Goal: Task Accomplishment & Management: Complete application form

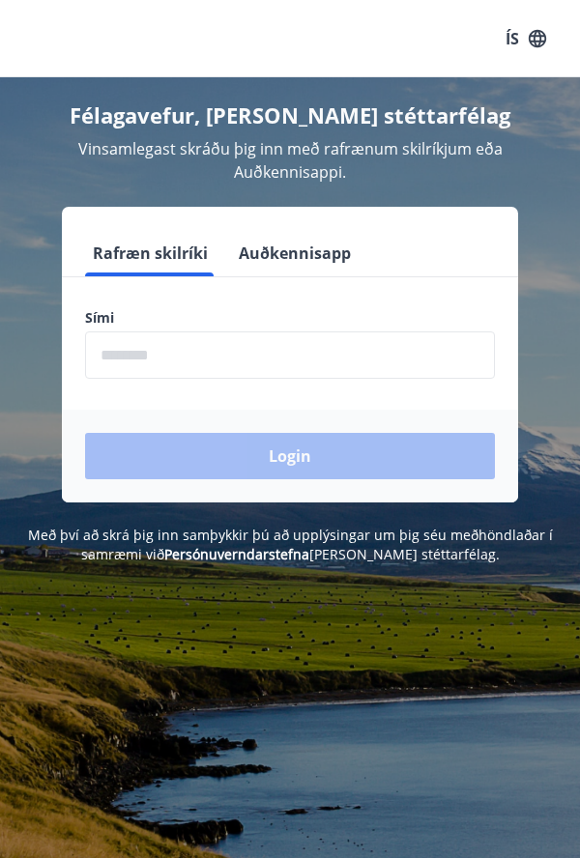
click at [116, 333] on input "phone" at bounding box center [290, 354] width 410 height 47
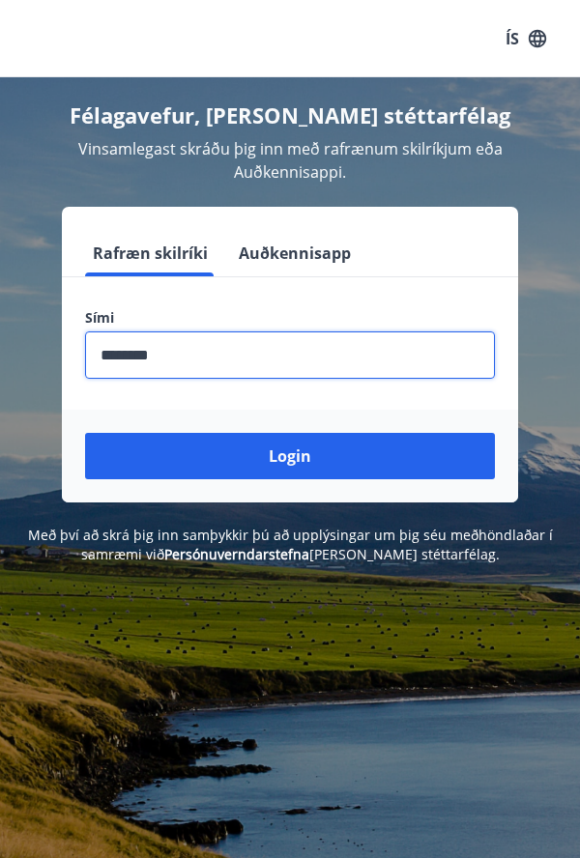
type input "********"
click at [203, 433] on button "Login" at bounding box center [290, 456] width 410 height 46
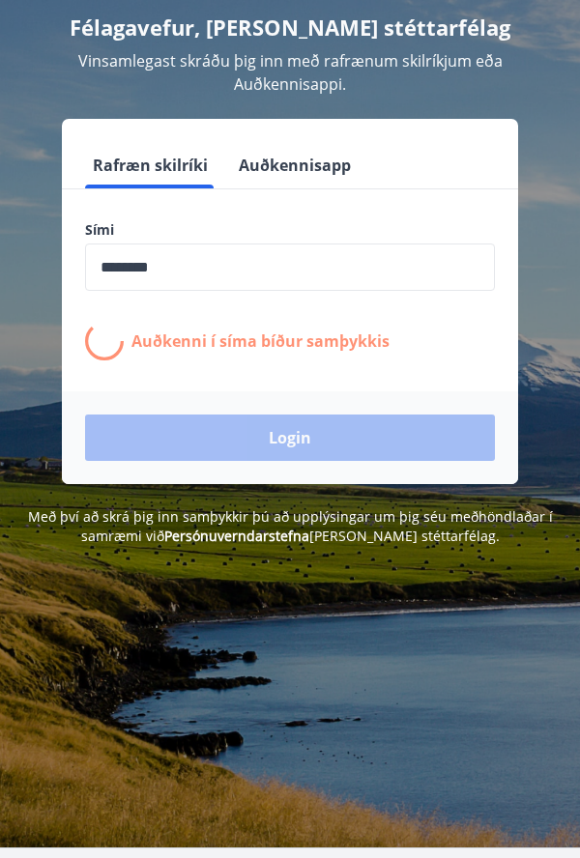
scroll to position [89, 0]
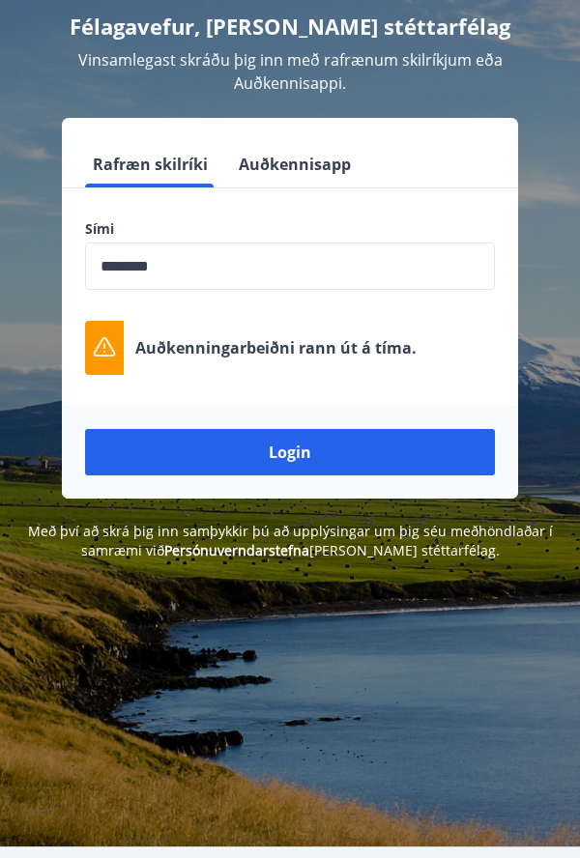
click at [180, 436] on button "Login" at bounding box center [290, 452] width 410 height 46
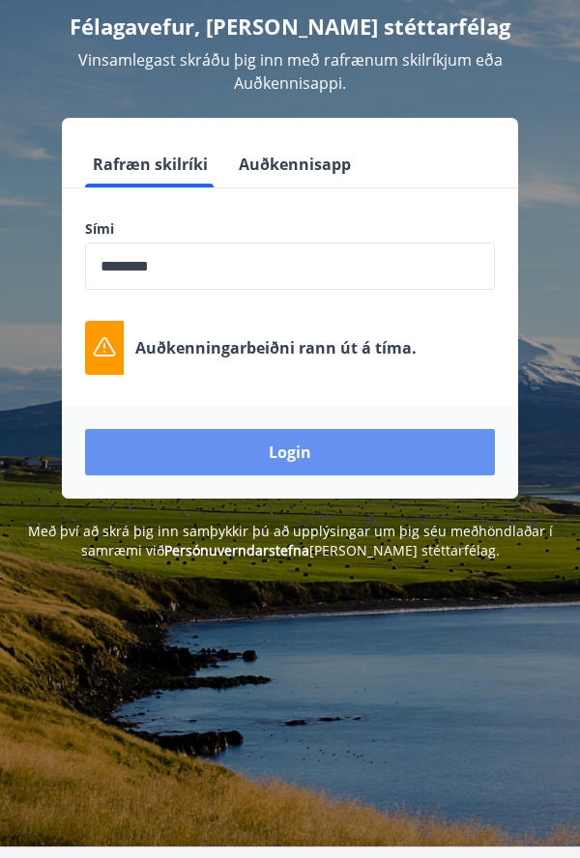
click at [177, 440] on button "Login" at bounding box center [290, 452] width 410 height 46
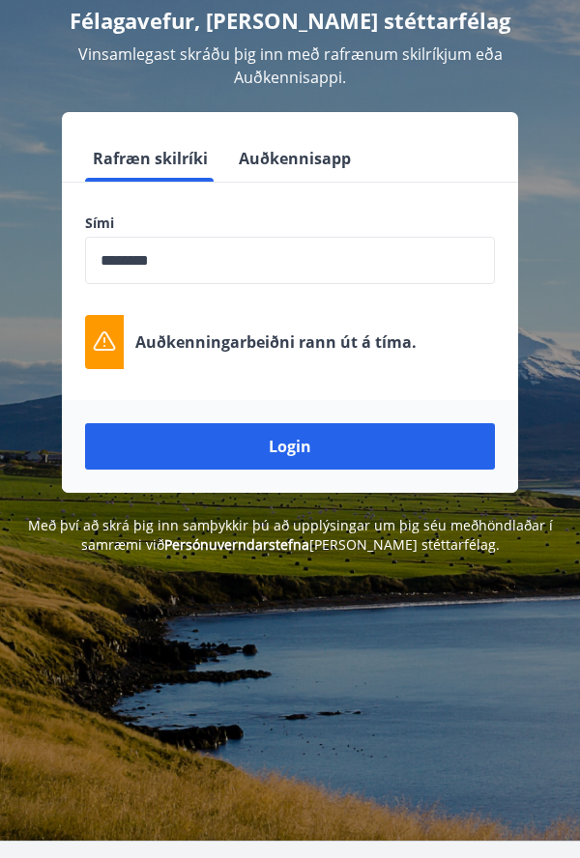
scroll to position [151, 0]
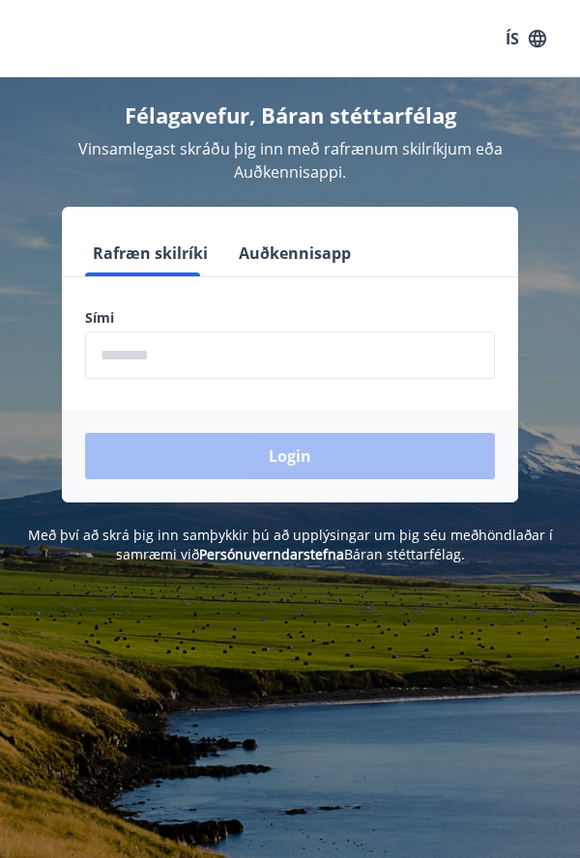
click at [136, 334] on input "phone" at bounding box center [290, 354] width 410 height 47
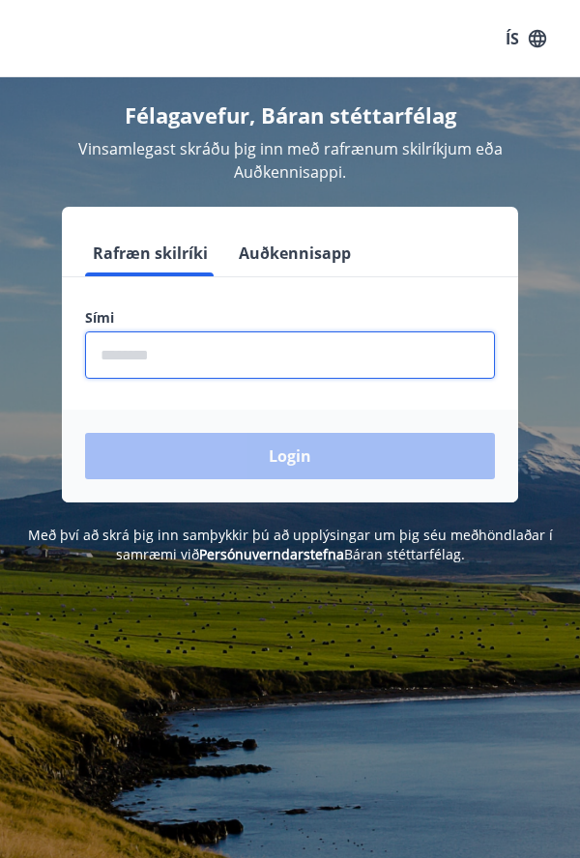
type input "********"
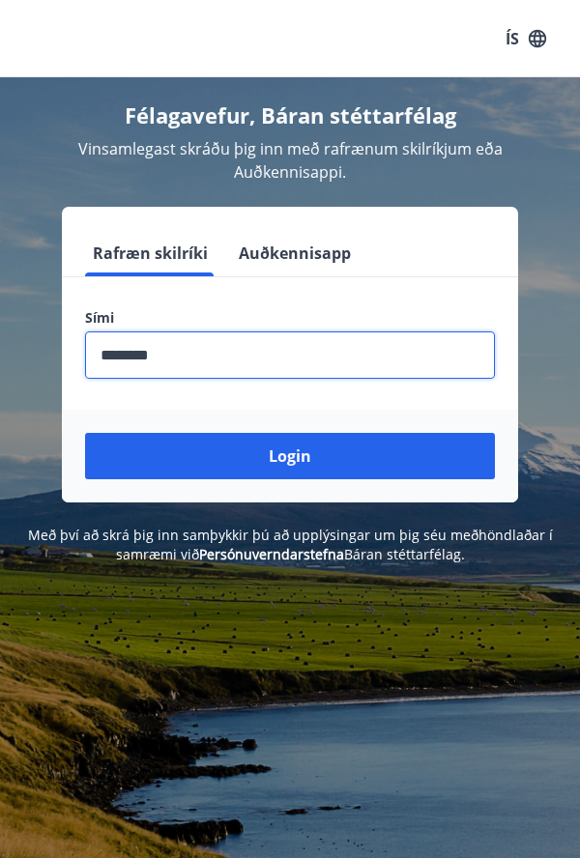
click at [371, 433] on button "Login" at bounding box center [290, 456] width 410 height 46
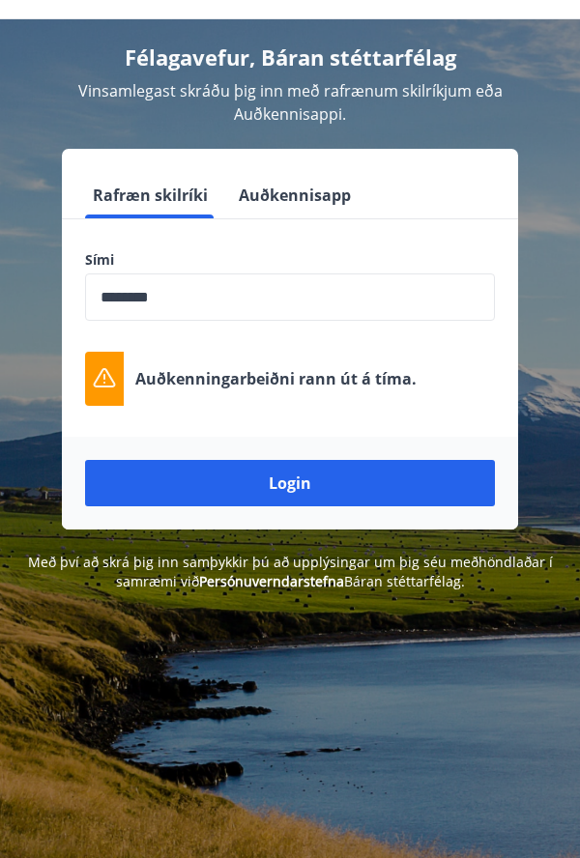
scroll to position [58, 0]
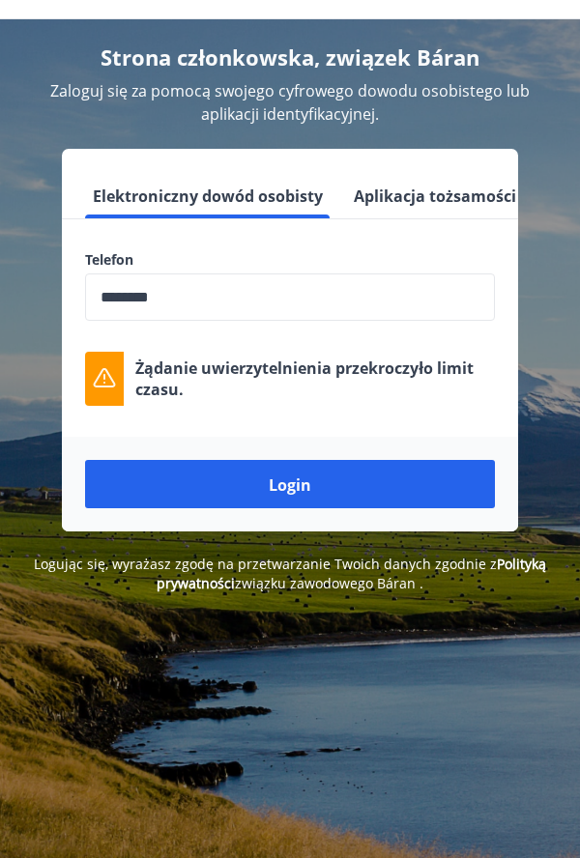
click at [180, 491] on button "Login" at bounding box center [290, 484] width 410 height 48
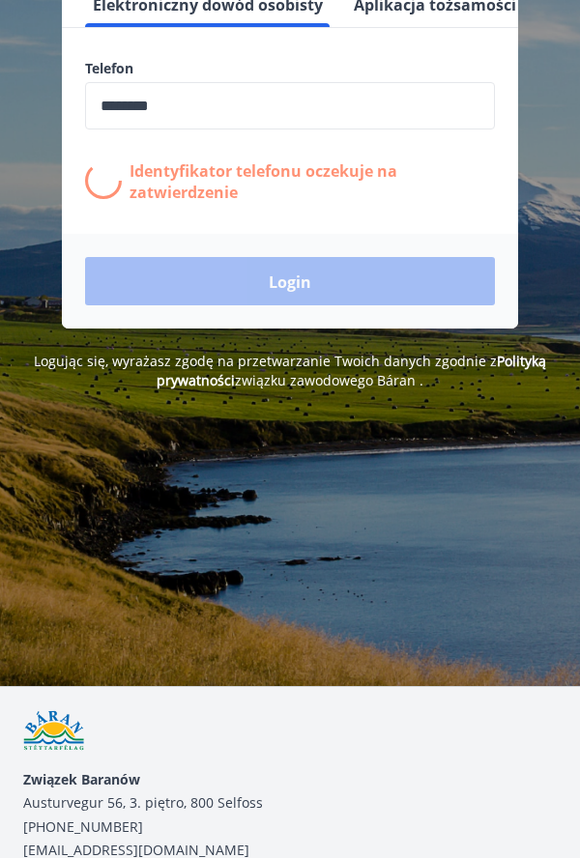
scroll to position [442, 0]
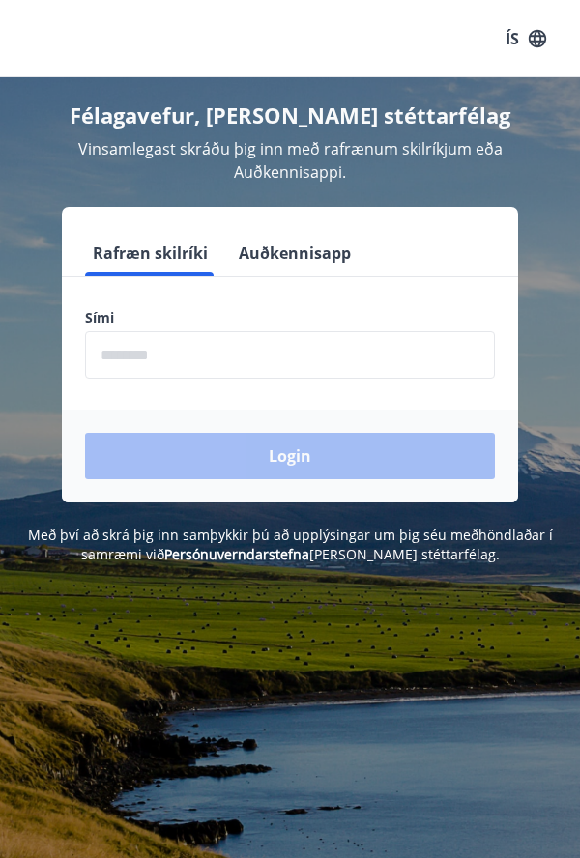
click at [117, 331] on input "phone" at bounding box center [290, 354] width 410 height 47
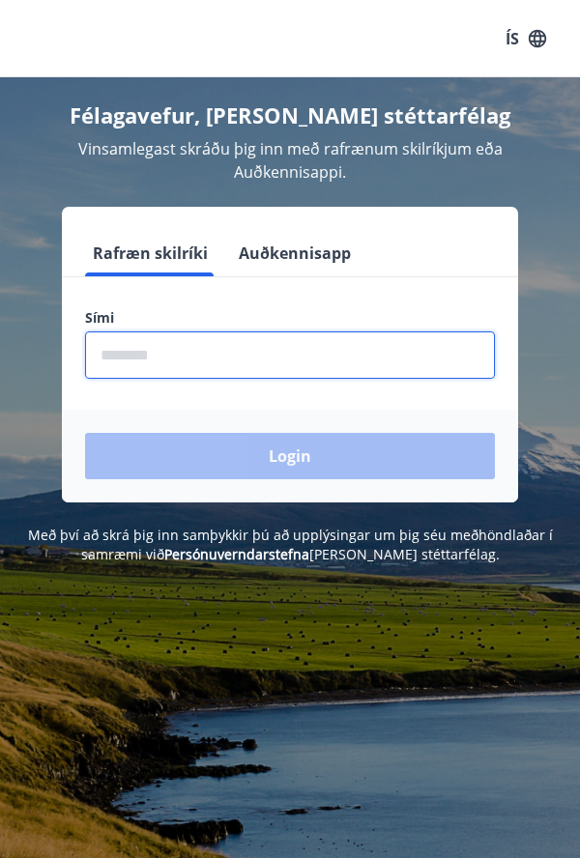
type input "********"
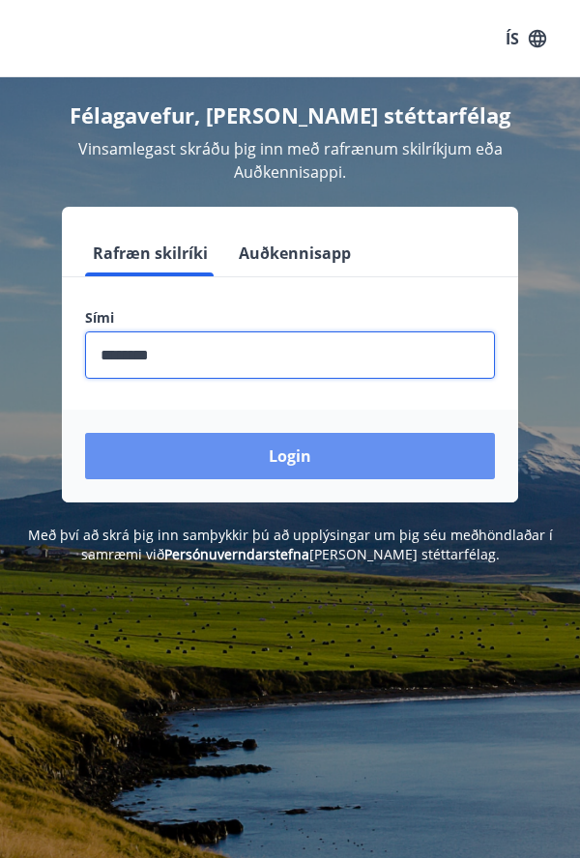
click at [167, 445] on button "Login" at bounding box center [290, 456] width 410 height 46
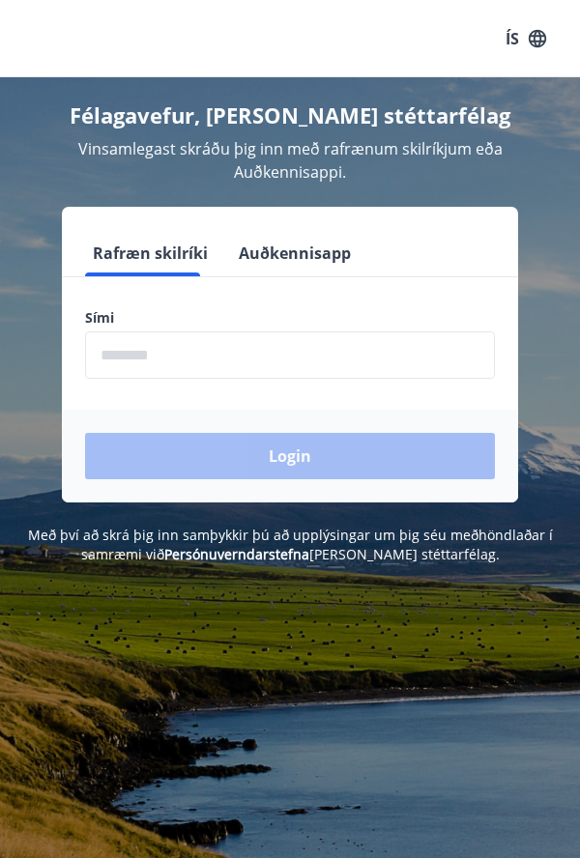
click at [106, 340] on input "phone" at bounding box center [290, 354] width 410 height 47
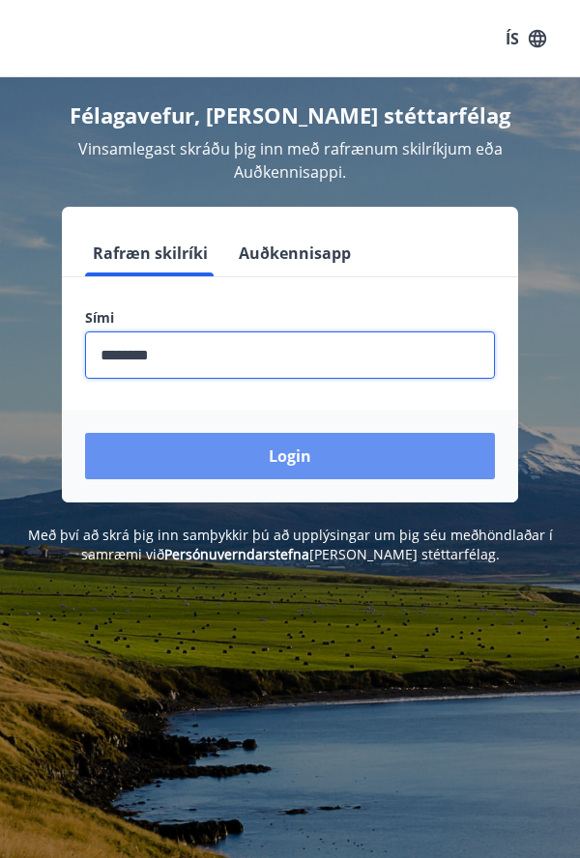
type input "********"
click at [196, 437] on button "Login" at bounding box center [290, 456] width 410 height 46
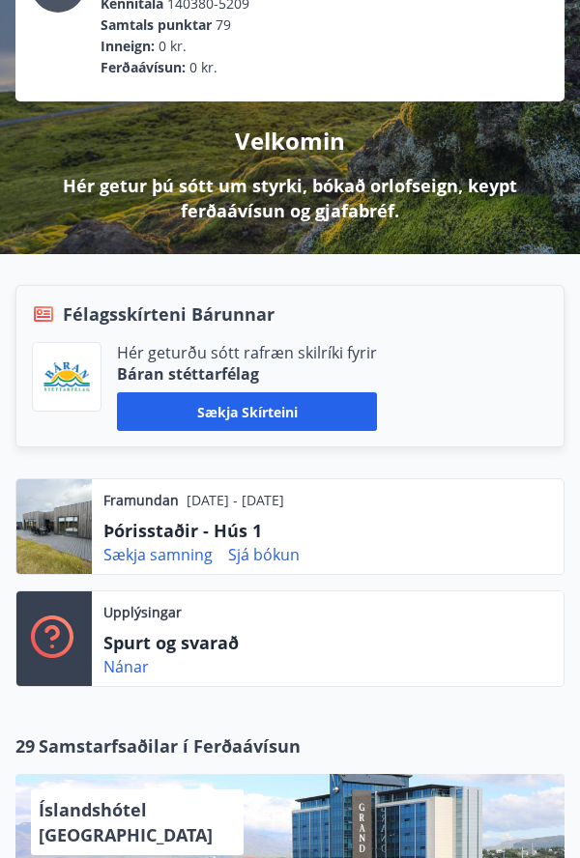
scroll to position [165, 0]
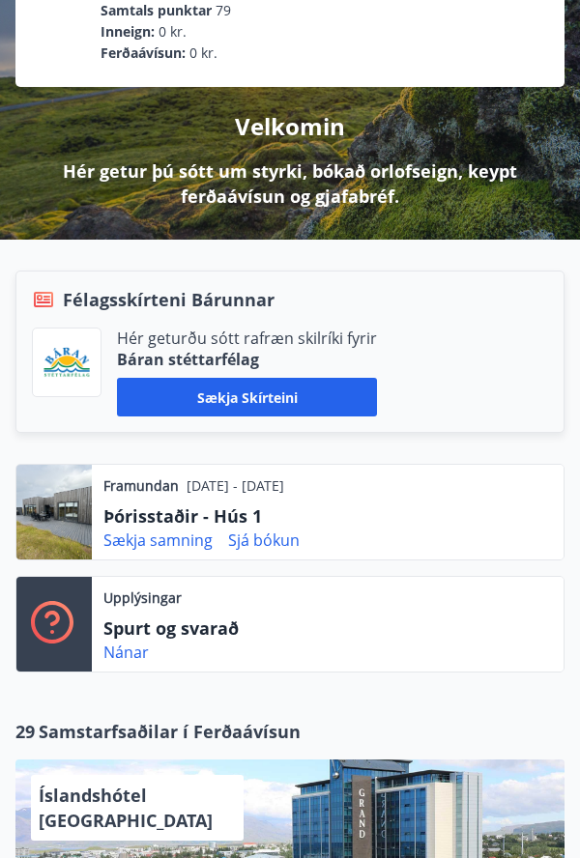
click at [49, 510] on div at bounding box center [53, 512] width 75 height 95
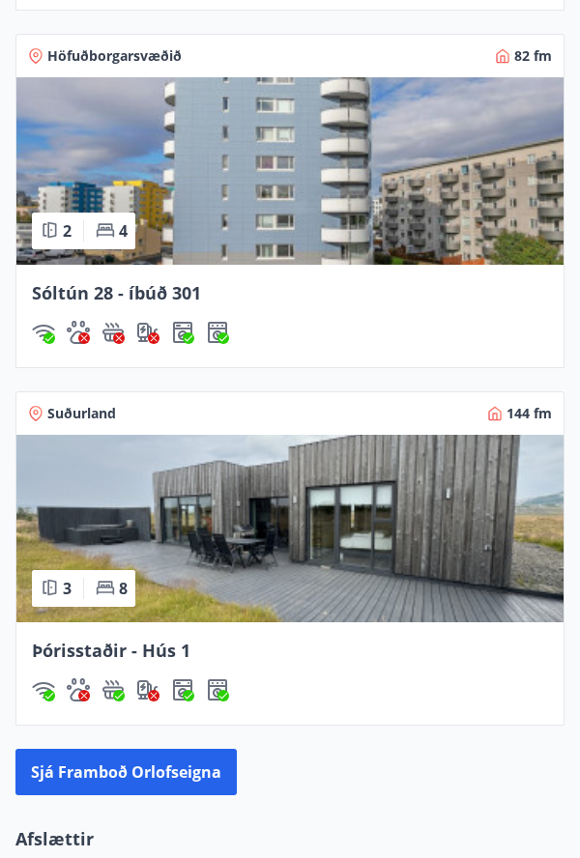
scroll to position [2757, 0]
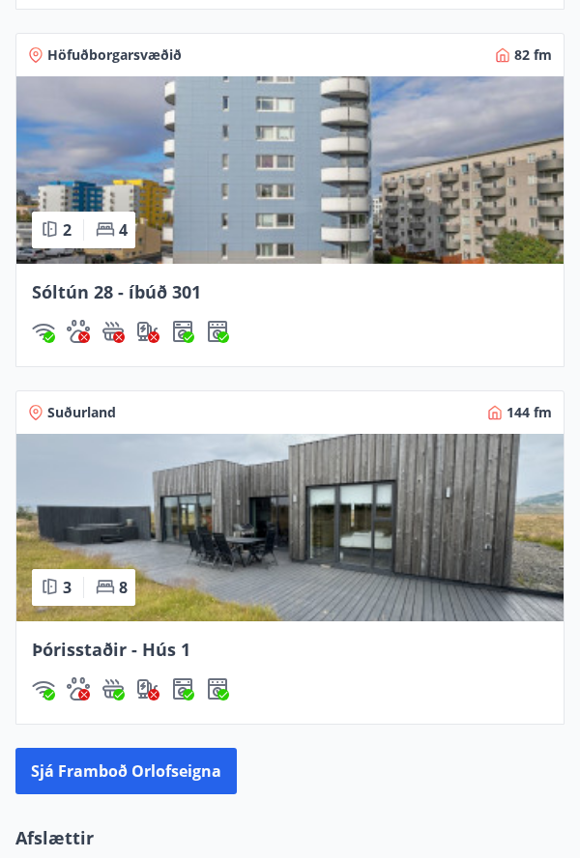
click at [188, 495] on img at bounding box center [289, 527] width 547 height 187
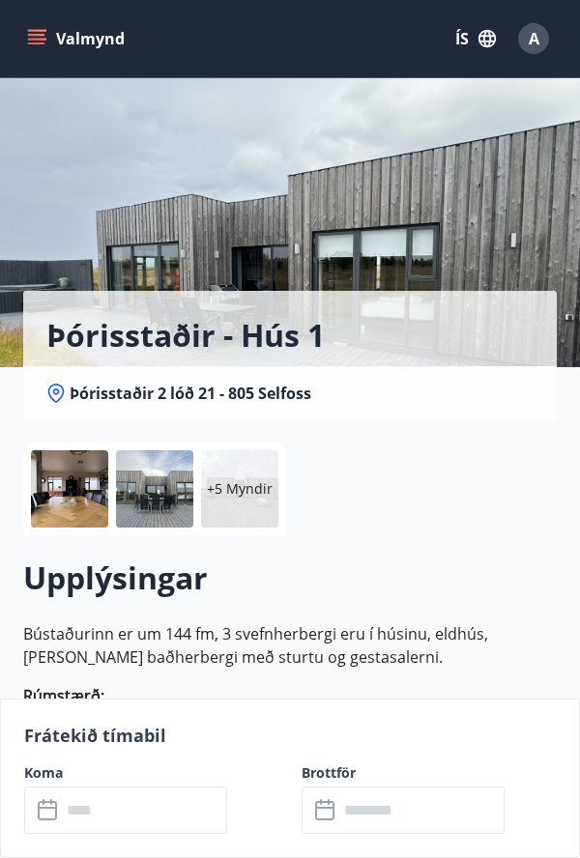
click at [50, 494] on div at bounding box center [69, 488] width 77 height 77
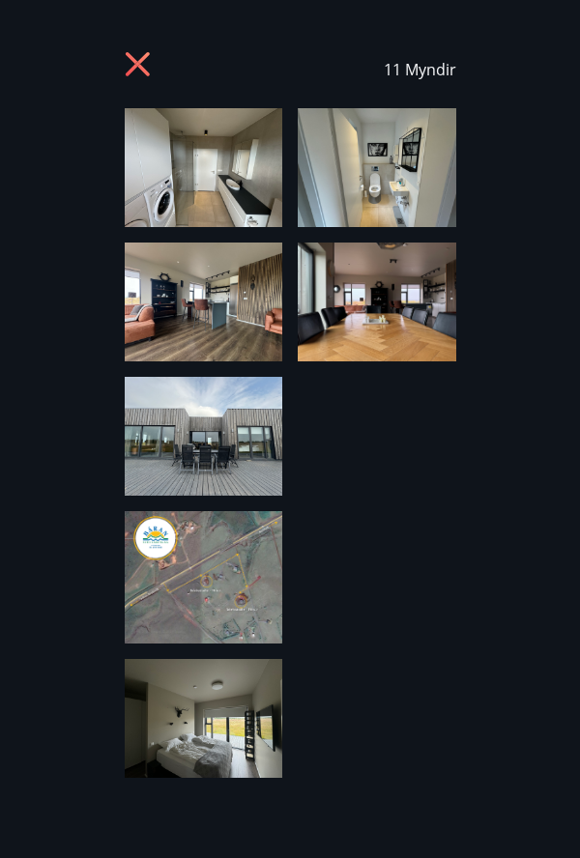
click at [210, 176] on img at bounding box center [204, 167] width 158 height 119
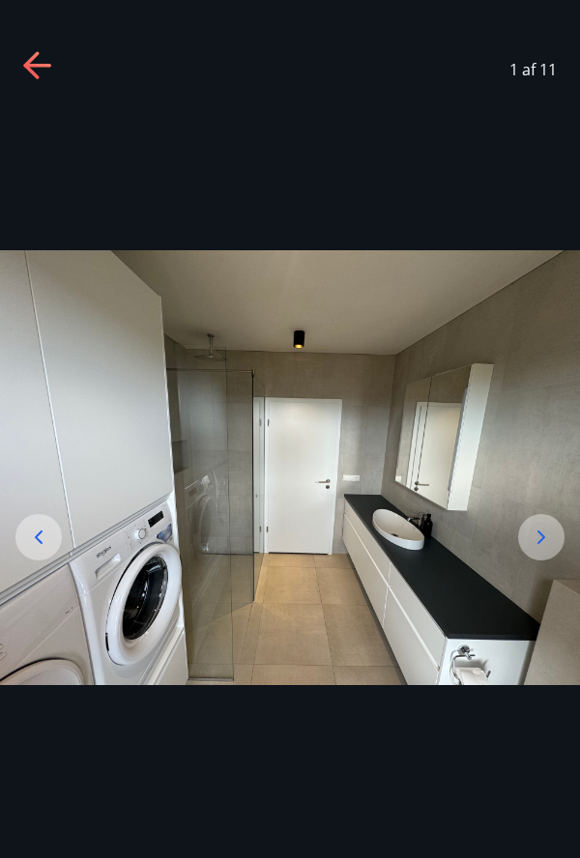
click at [42, 549] on icon at bounding box center [38, 537] width 23 height 23
click at [31, 549] on icon at bounding box center [38, 537] width 23 height 23
click at [38, 548] on div at bounding box center [38, 537] width 46 height 46
click at [26, 550] on div at bounding box center [38, 537] width 46 height 46
click at [553, 560] on div at bounding box center [541, 537] width 46 height 46
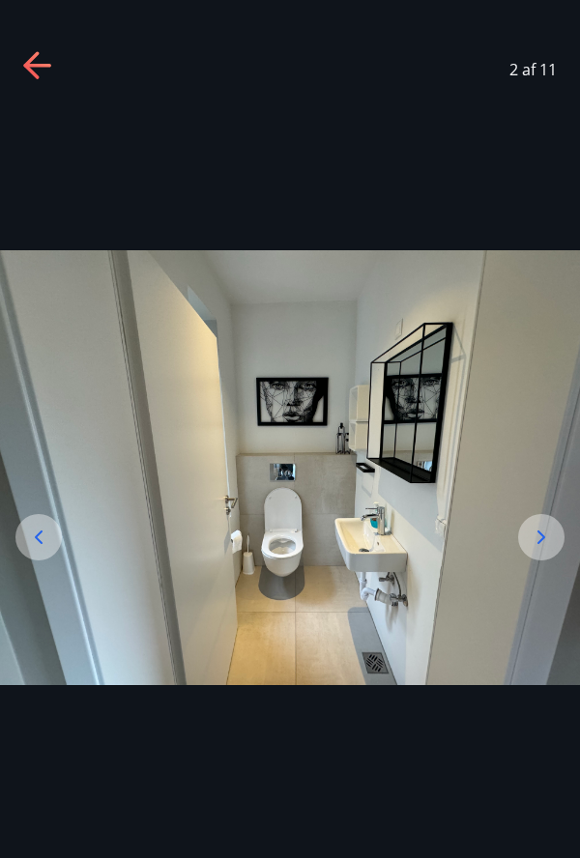
click at [556, 560] on div at bounding box center [541, 537] width 46 height 46
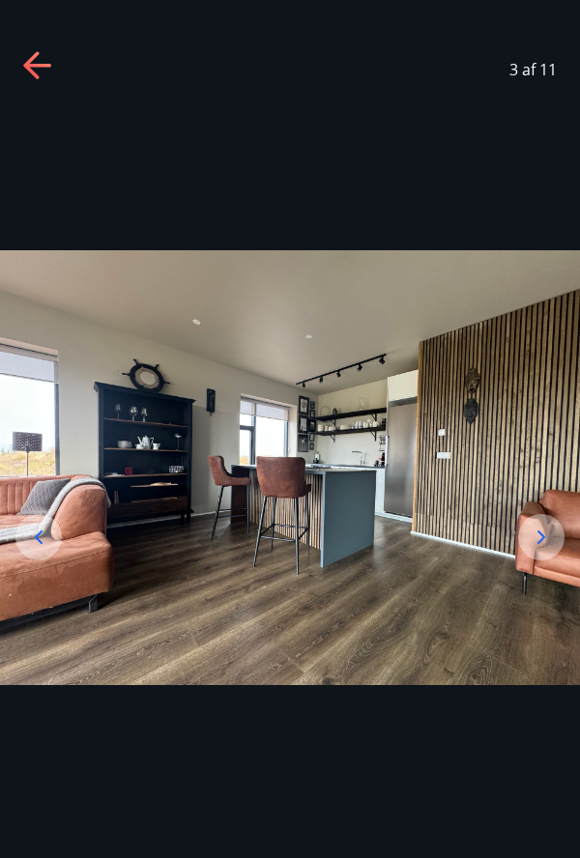
click at [552, 549] on icon at bounding box center [540, 537] width 23 height 23
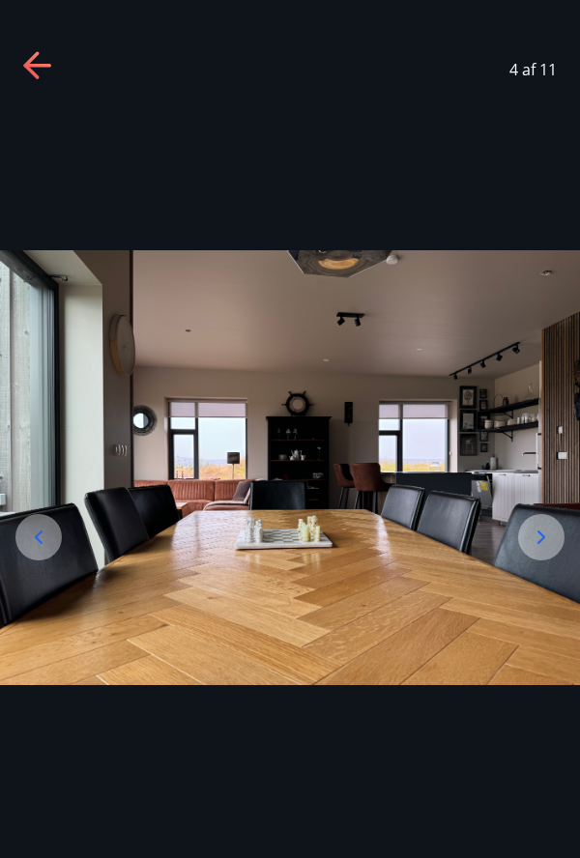
click at [550, 549] on icon at bounding box center [540, 537] width 23 height 23
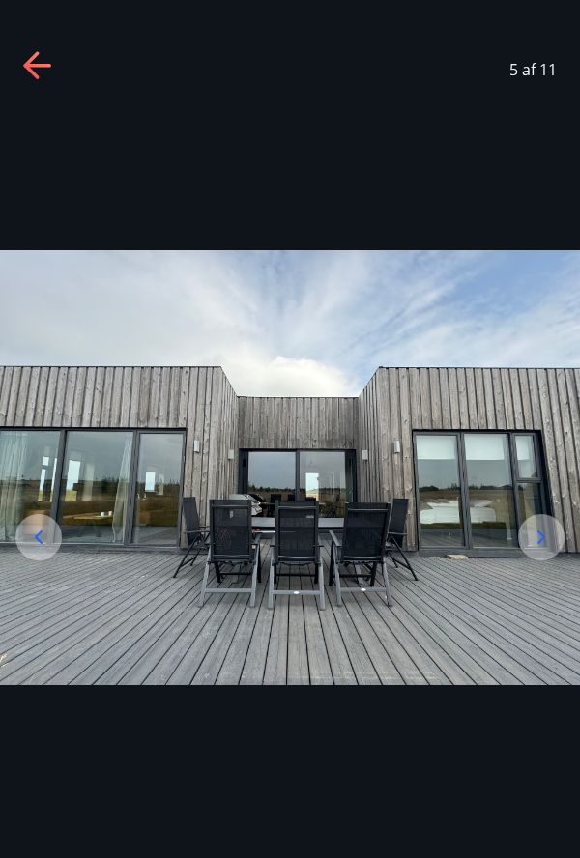
click at [550, 549] on icon at bounding box center [540, 537] width 23 height 23
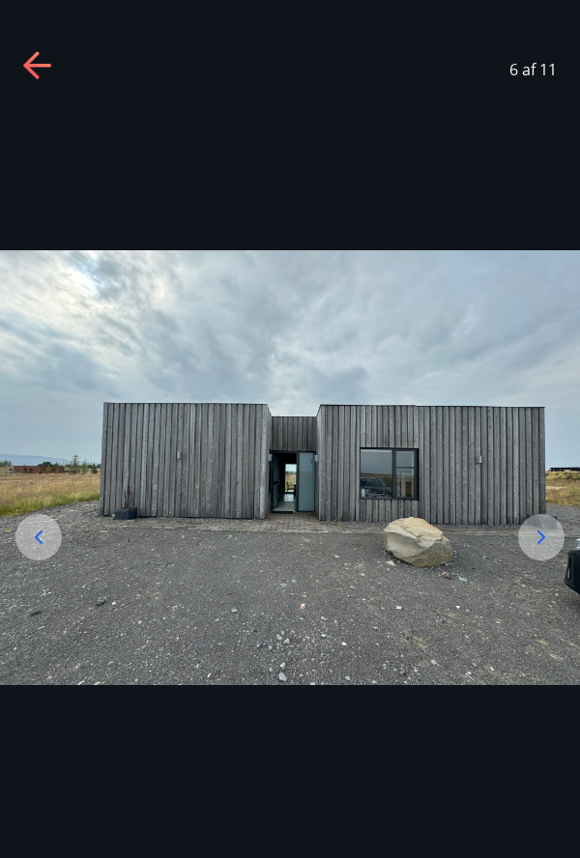
click at [560, 560] on div at bounding box center [541, 537] width 46 height 46
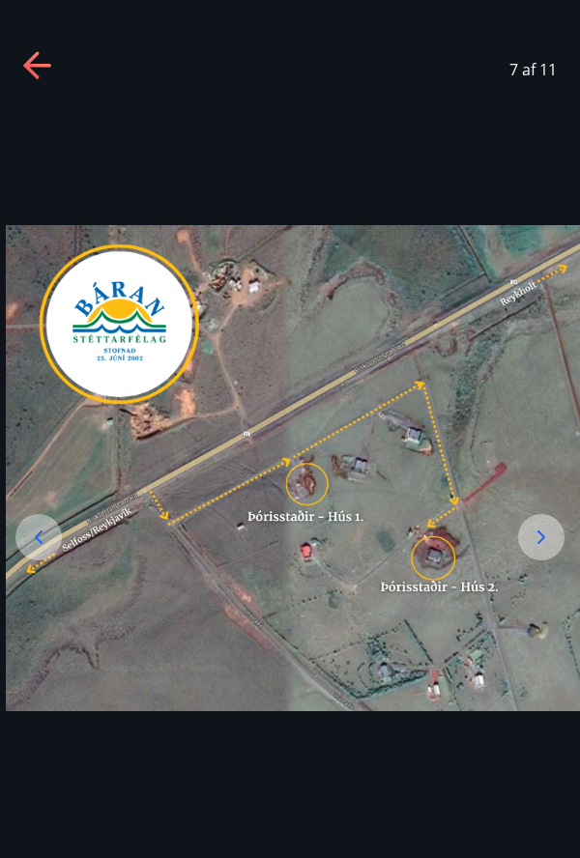
click at [302, 514] on img at bounding box center [296, 468] width 580 height 486
click at [498, 632] on img at bounding box center [296, 468] width 580 height 486
click at [548, 549] on icon at bounding box center [540, 537] width 23 height 23
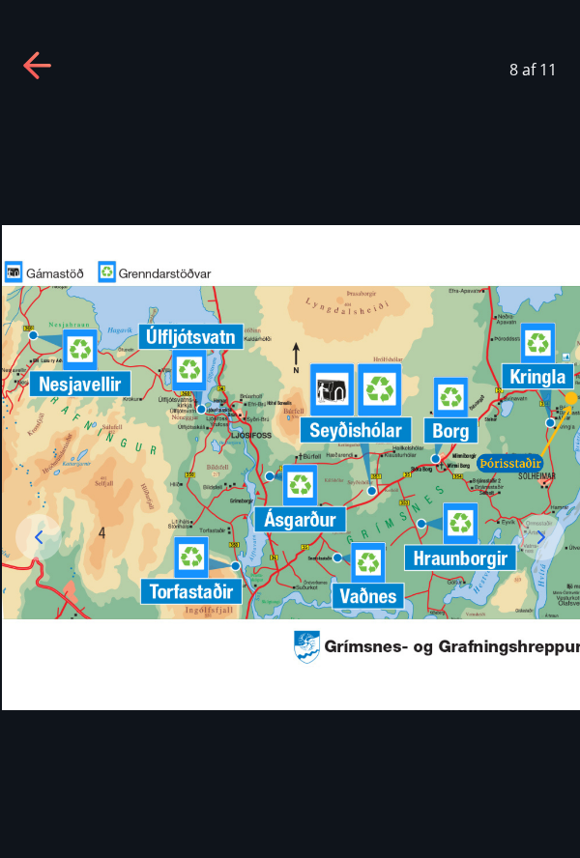
click at [44, 549] on icon at bounding box center [38, 537] width 23 height 23
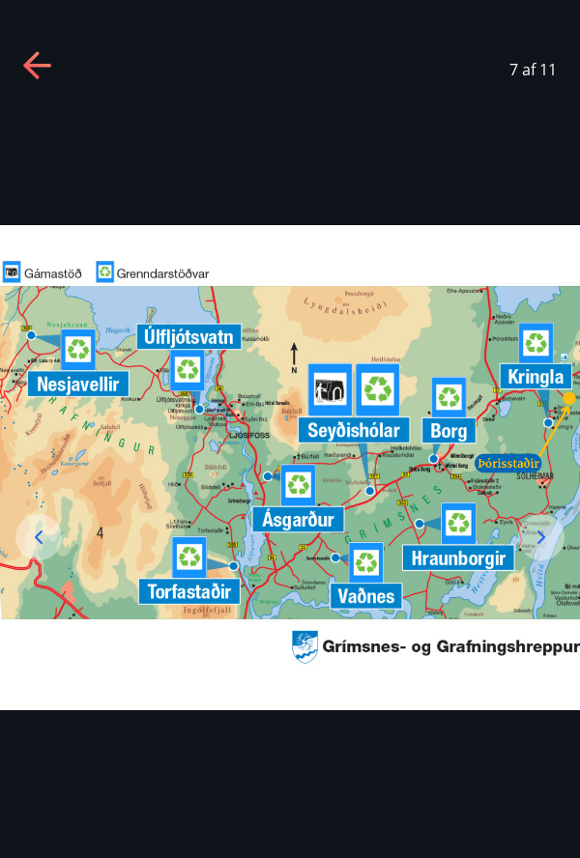
click at [27, 549] on icon at bounding box center [38, 537] width 23 height 23
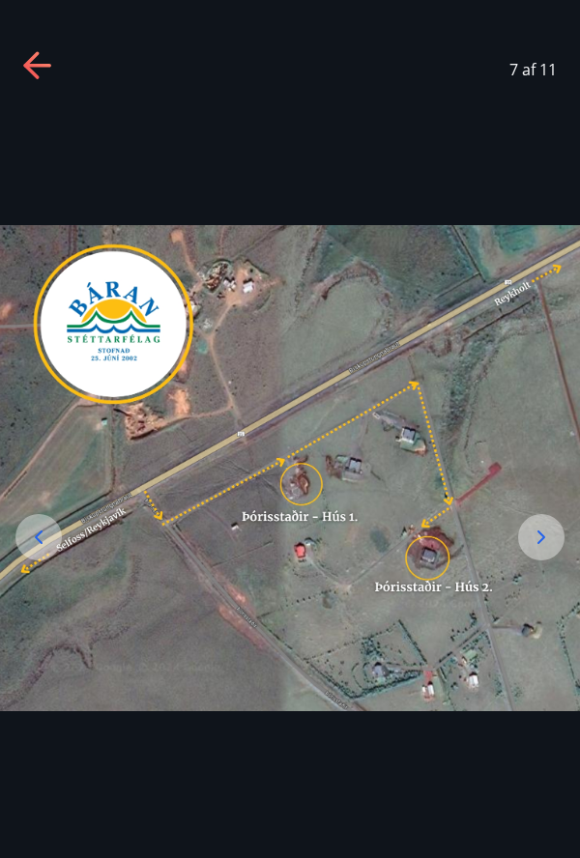
click at [32, 549] on icon at bounding box center [38, 537] width 23 height 23
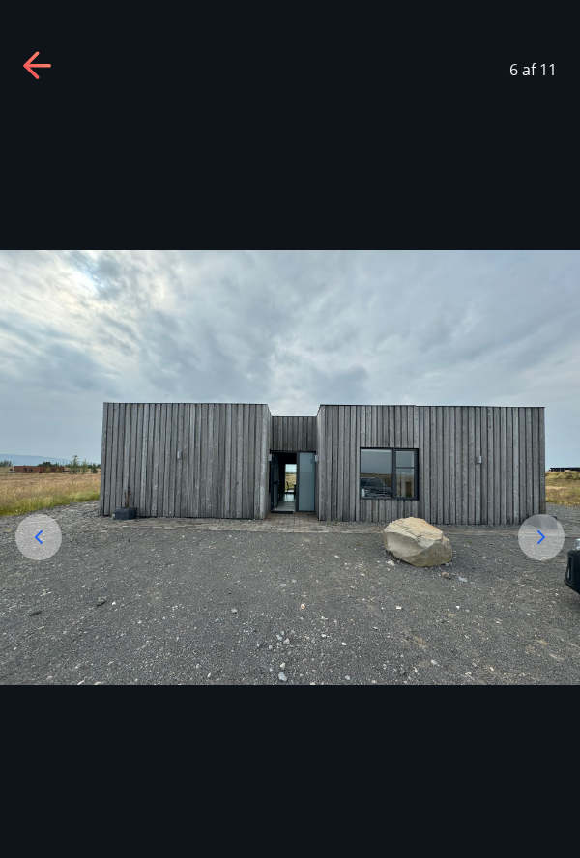
click at [553, 560] on div at bounding box center [541, 537] width 46 height 46
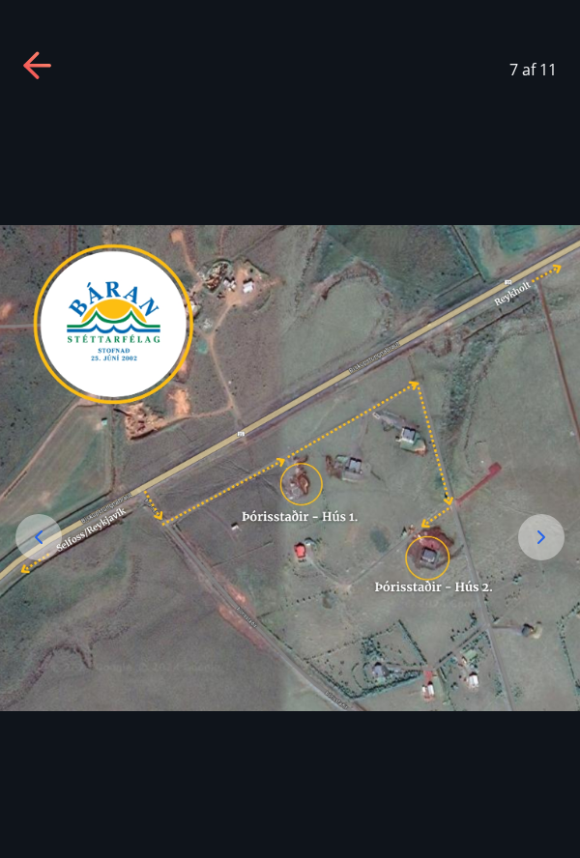
click at [554, 560] on div at bounding box center [541, 537] width 46 height 46
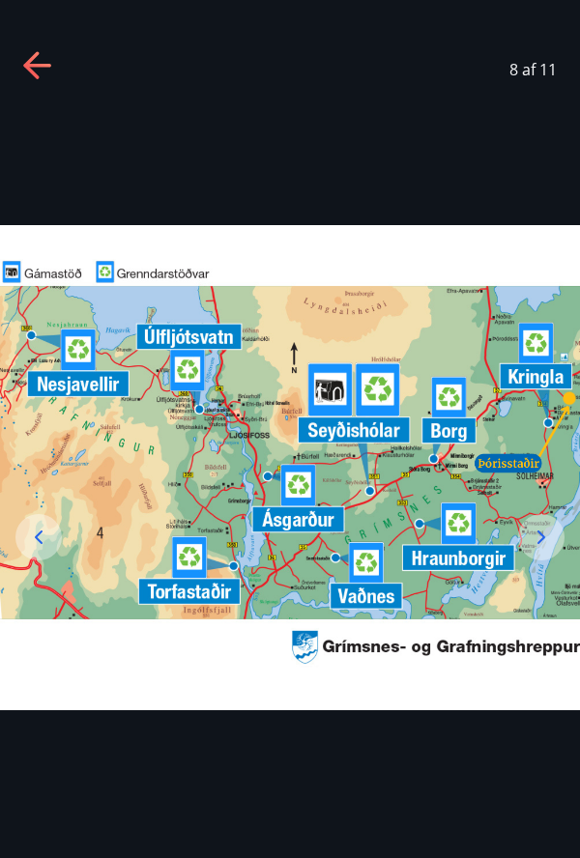
click at [555, 560] on div at bounding box center [541, 537] width 46 height 46
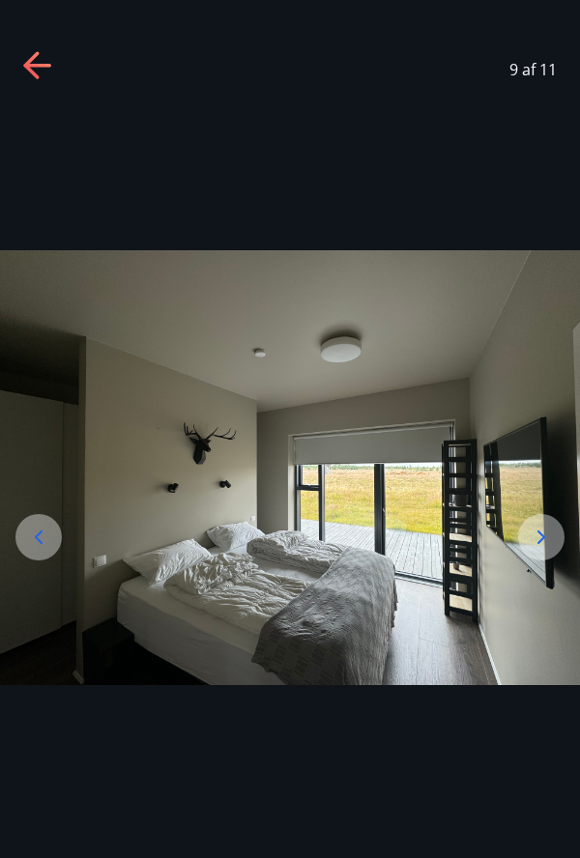
click at [536, 549] on icon at bounding box center [540, 537] width 23 height 23
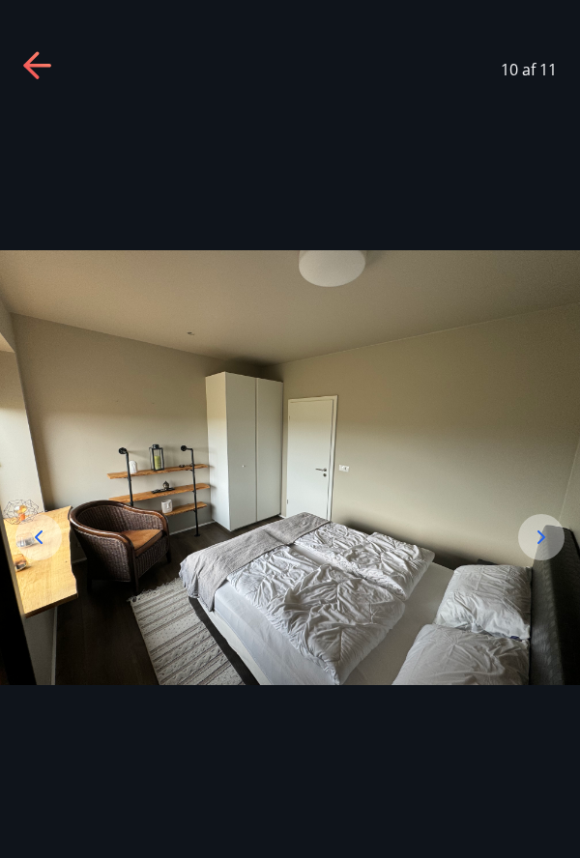
click at [549, 549] on icon at bounding box center [540, 537] width 23 height 23
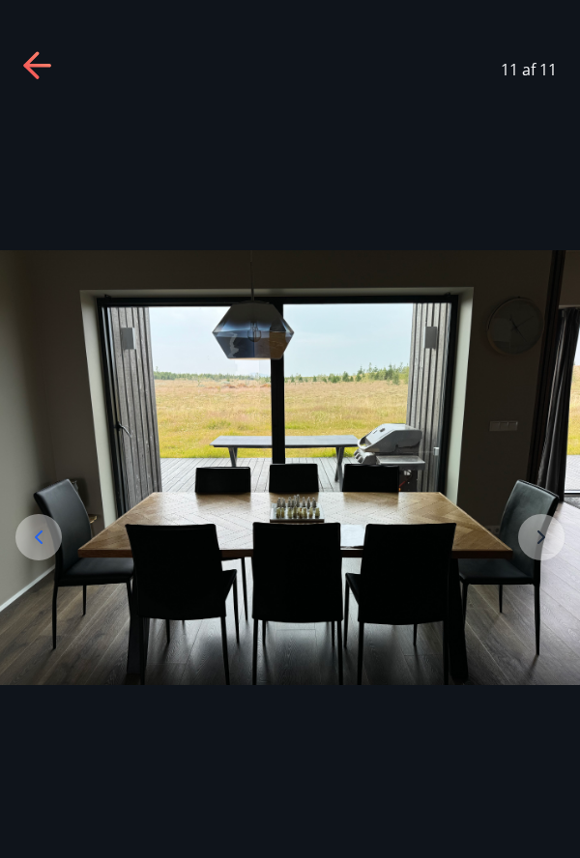
click at [540, 568] on img at bounding box center [290, 467] width 580 height 435
click at [536, 566] on img at bounding box center [290, 467] width 580 height 435
click at [24, 560] on div at bounding box center [38, 537] width 46 height 46
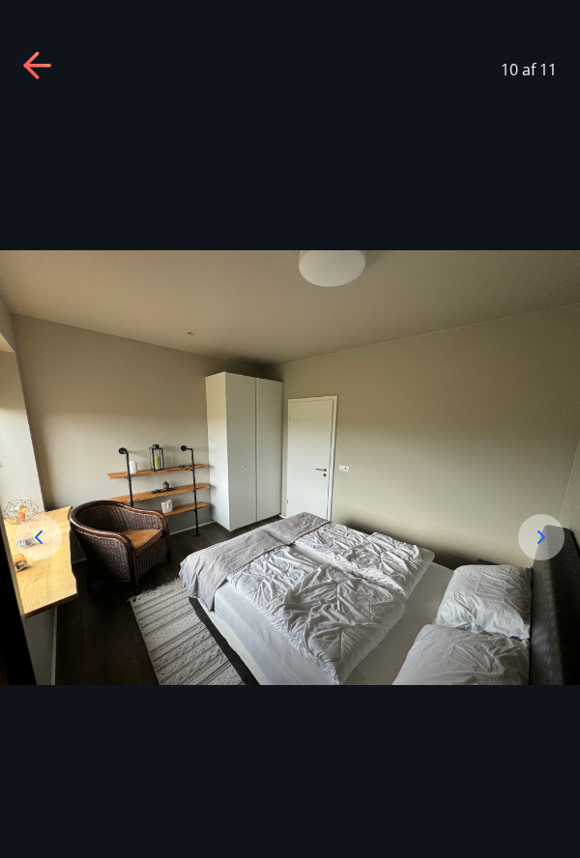
click at [21, 560] on div at bounding box center [38, 537] width 46 height 46
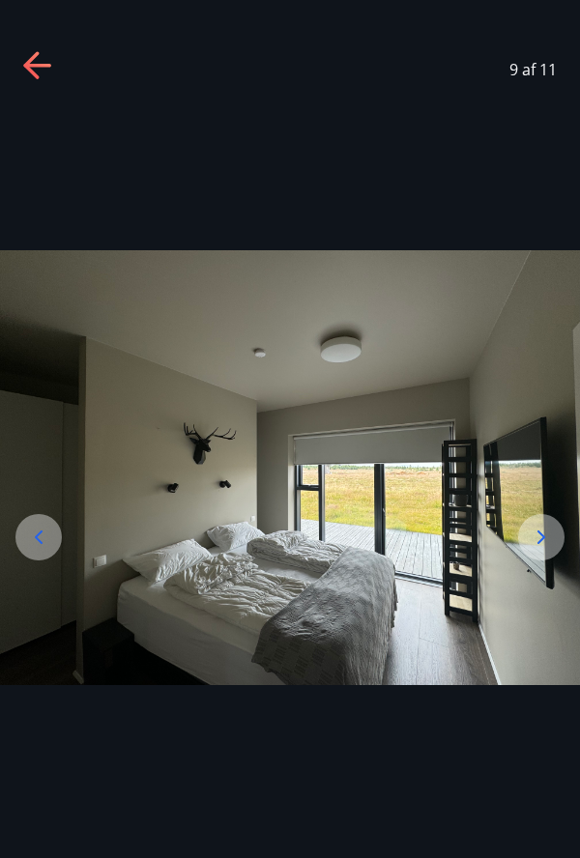
click at [24, 560] on div at bounding box center [38, 537] width 46 height 46
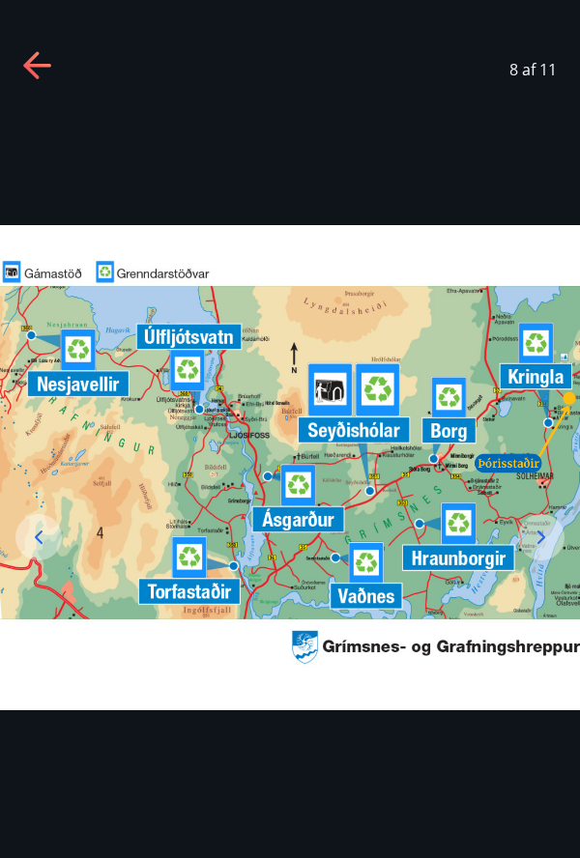
click at [22, 560] on div at bounding box center [38, 537] width 46 height 46
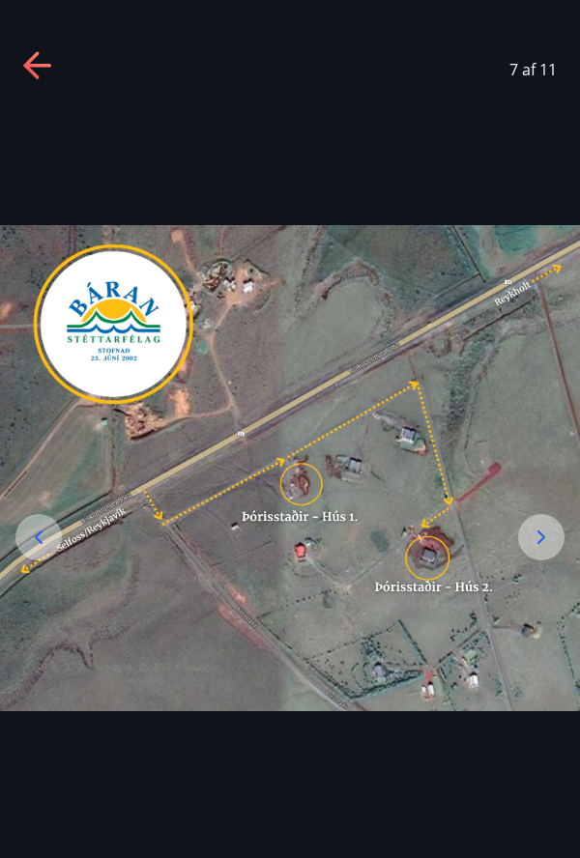
click at [22, 560] on div at bounding box center [38, 537] width 46 height 46
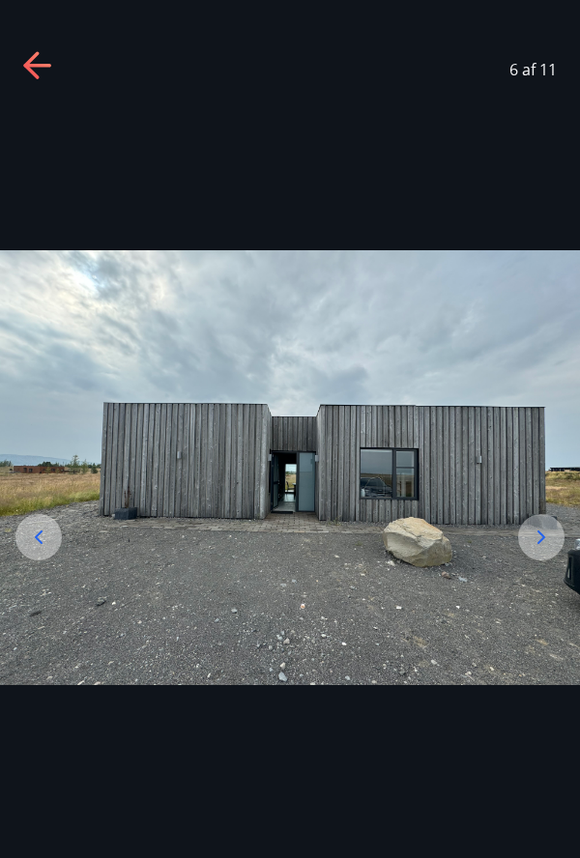
click at [14, 571] on img at bounding box center [290, 467] width 580 height 435
click at [298, 483] on img at bounding box center [290, 467] width 580 height 435
click at [293, 451] on img at bounding box center [290, 467] width 580 height 435
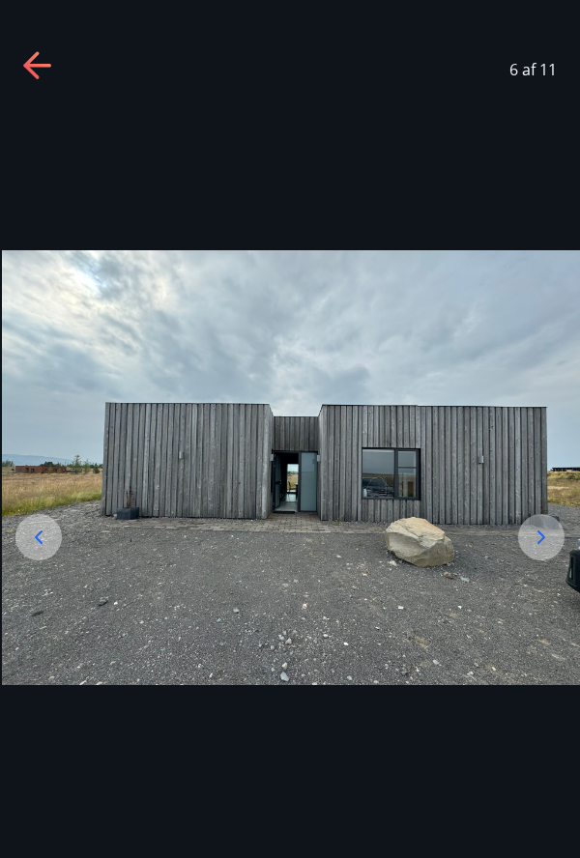
click at [30, 549] on icon at bounding box center [38, 537] width 23 height 23
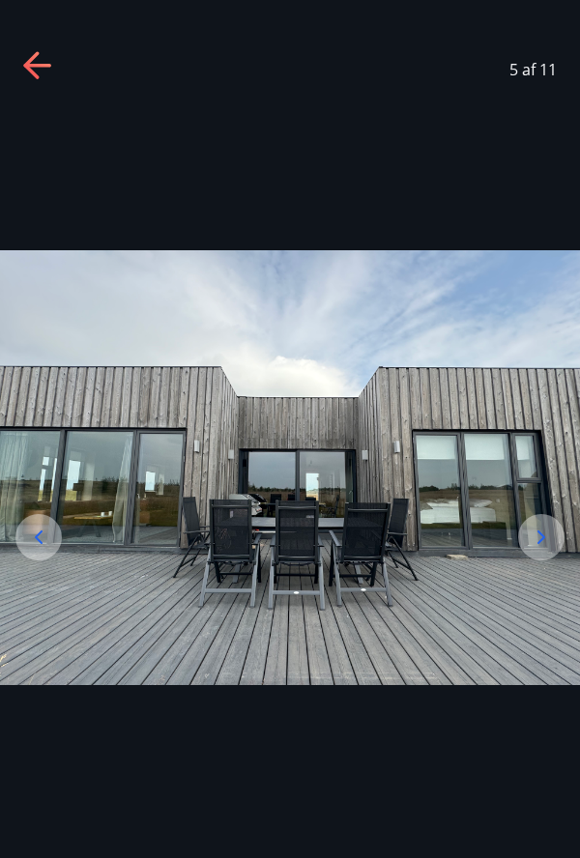
click at [575, 831] on div "5 af 11" at bounding box center [290, 429] width 580 height 858
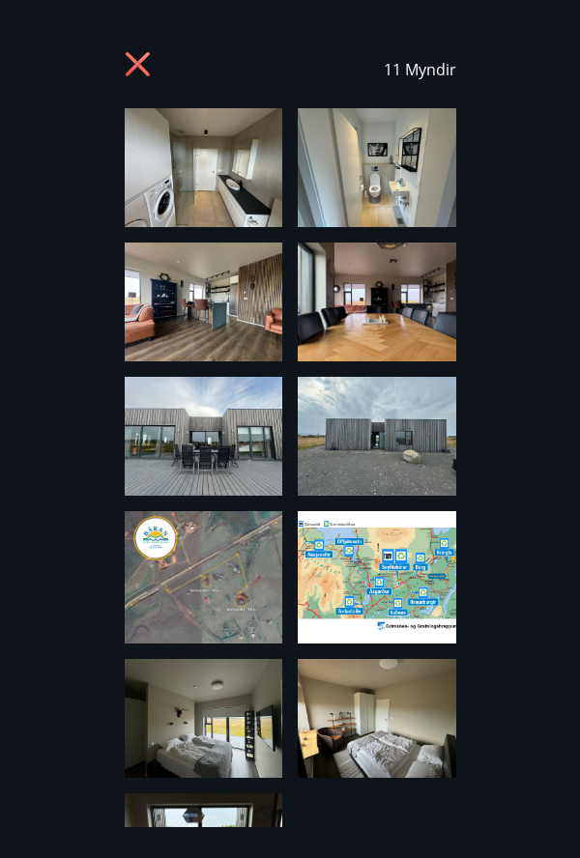
click at [127, 60] on icon at bounding box center [140, 66] width 31 height 31
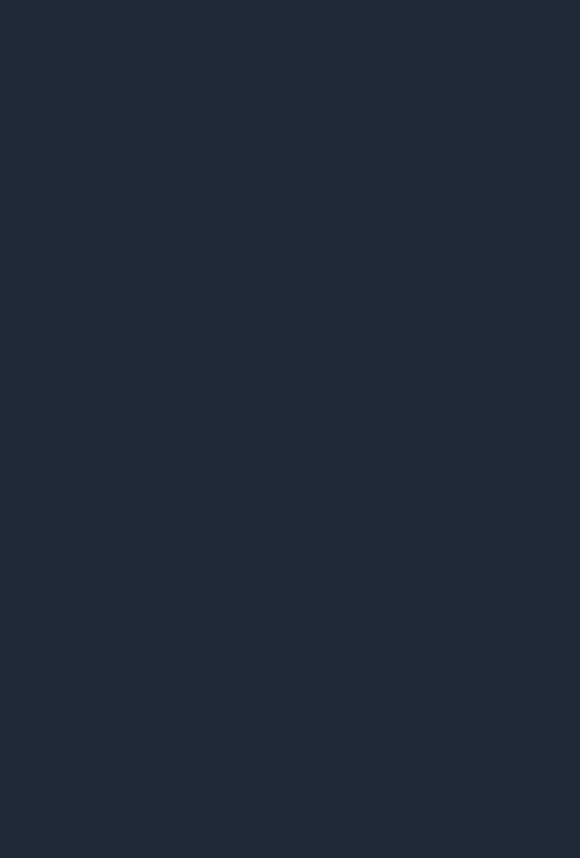
click at [182, 310] on img at bounding box center [204, 302] width 158 height 119
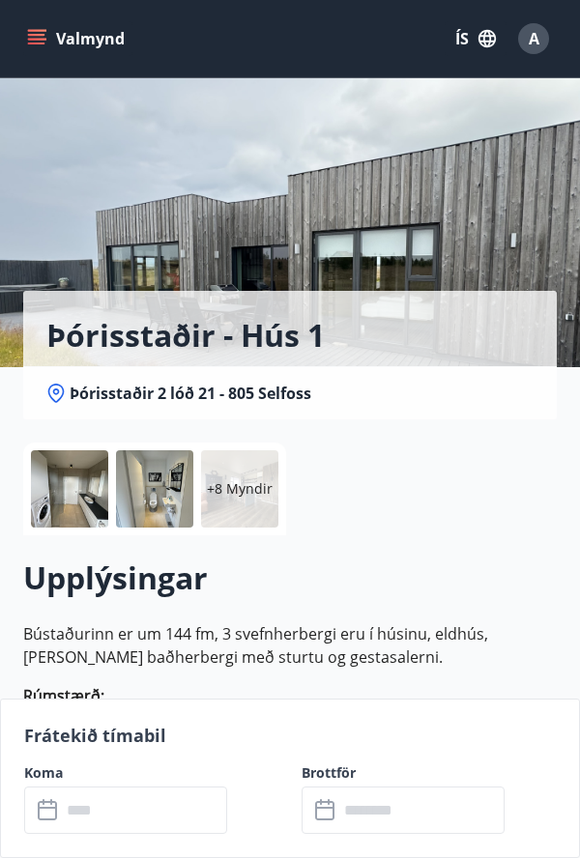
click at [50, 501] on div at bounding box center [69, 488] width 77 height 77
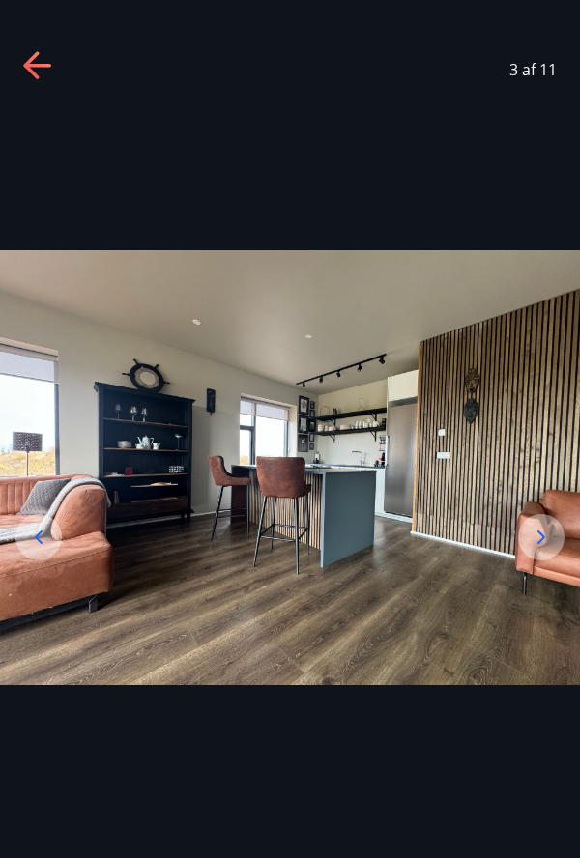
click at [28, 549] on icon at bounding box center [38, 537] width 23 height 23
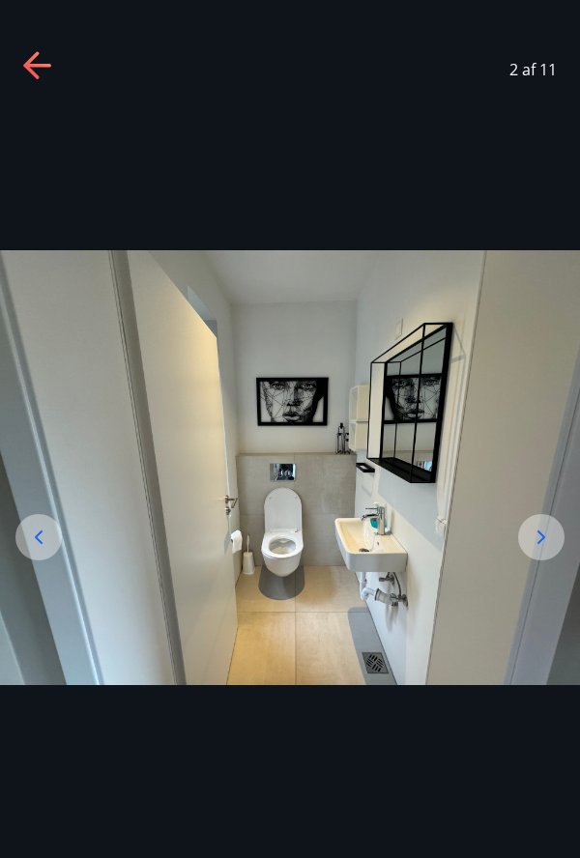
click at [30, 549] on icon at bounding box center [38, 537] width 23 height 23
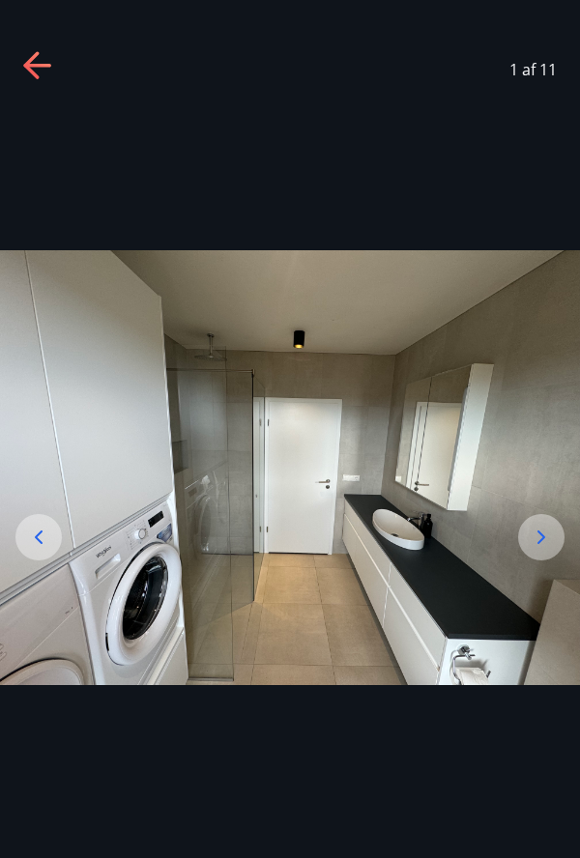
click at [23, 560] on div at bounding box center [38, 537] width 46 height 46
click at [29, 549] on icon at bounding box center [38, 537] width 23 height 23
click at [19, 560] on div at bounding box center [38, 537] width 46 height 46
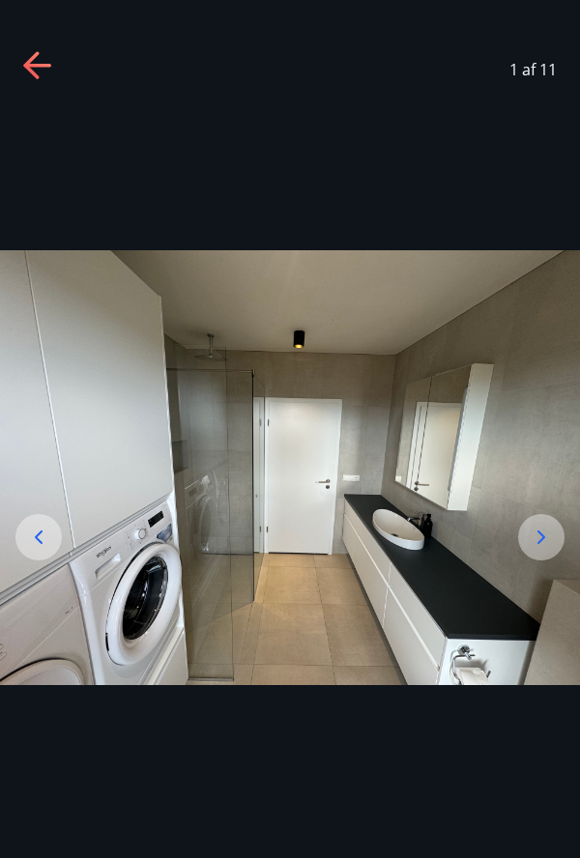
click at [42, 70] on icon at bounding box center [38, 66] width 31 height 31
